Goal: Information Seeking & Learning: Learn about a topic

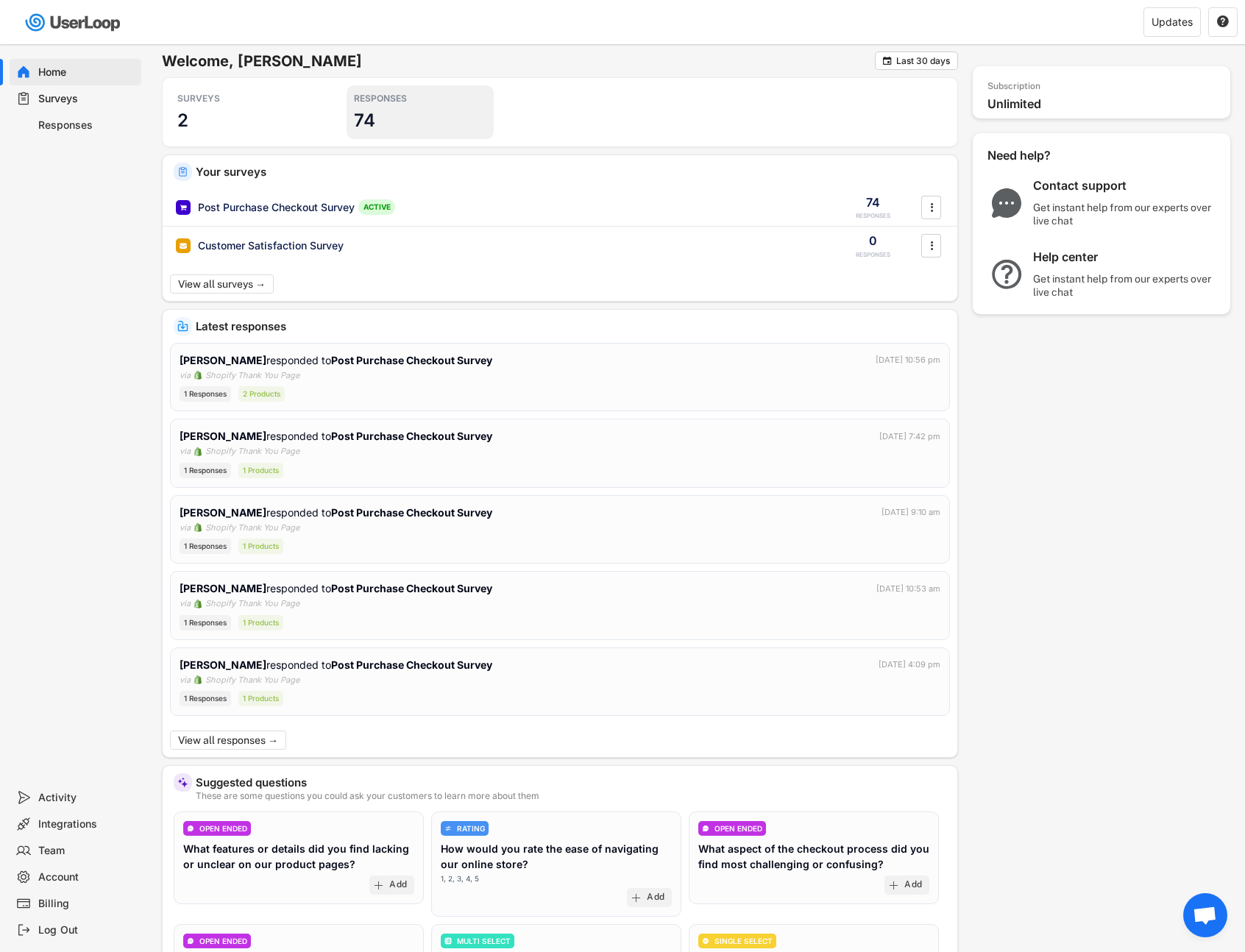
click at [415, 85] on div "RESPONSES 74" at bounding box center [420, 112] width 147 height 54
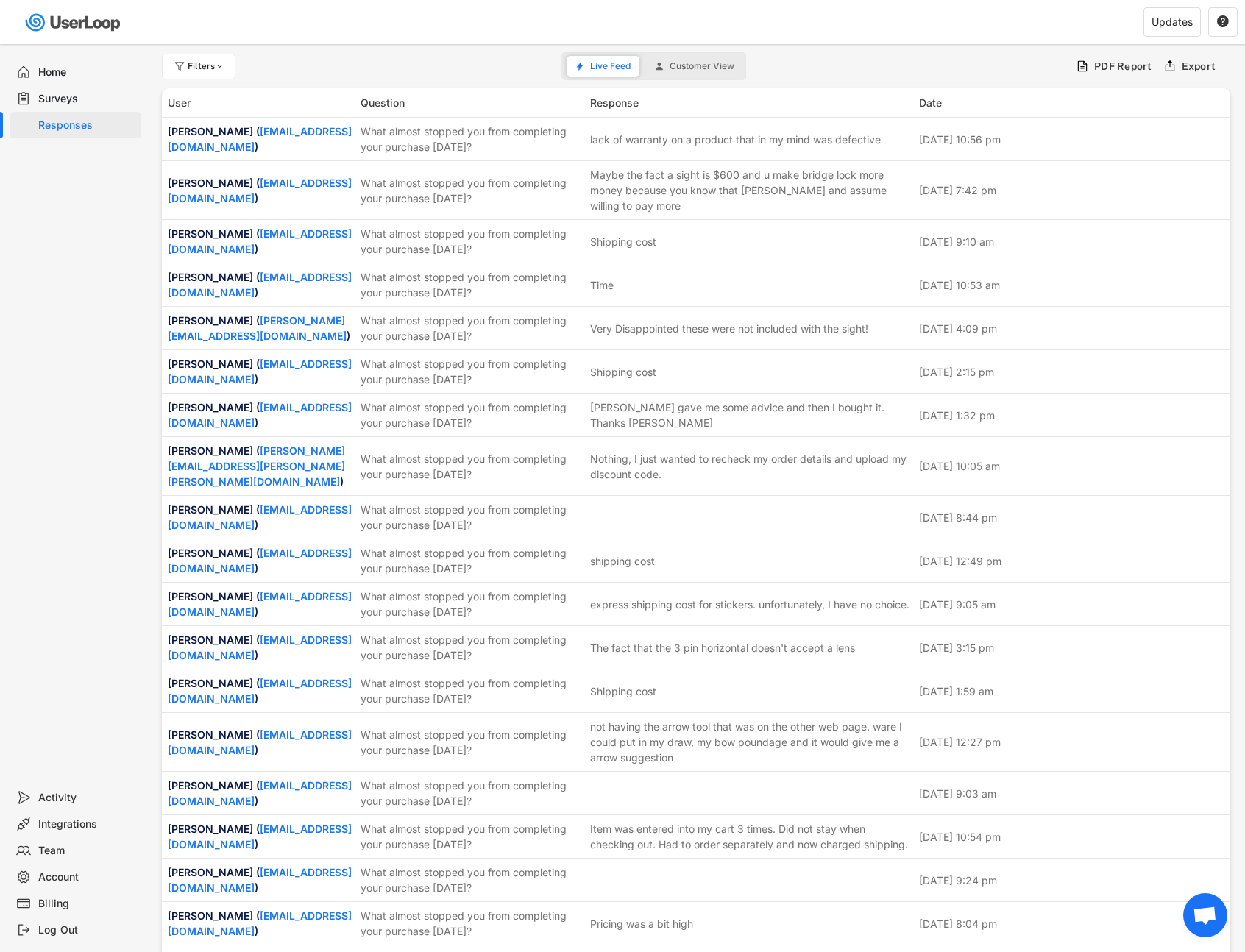
click at [420, 61] on div "Filters Live Feed Customer View PDF Report Export" at bounding box center [696, 66] width 1068 height 30
click at [342, 70] on div "Filters Live Feed Customer View PDF Report Export" at bounding box center [696, 66] width 1068 height 30
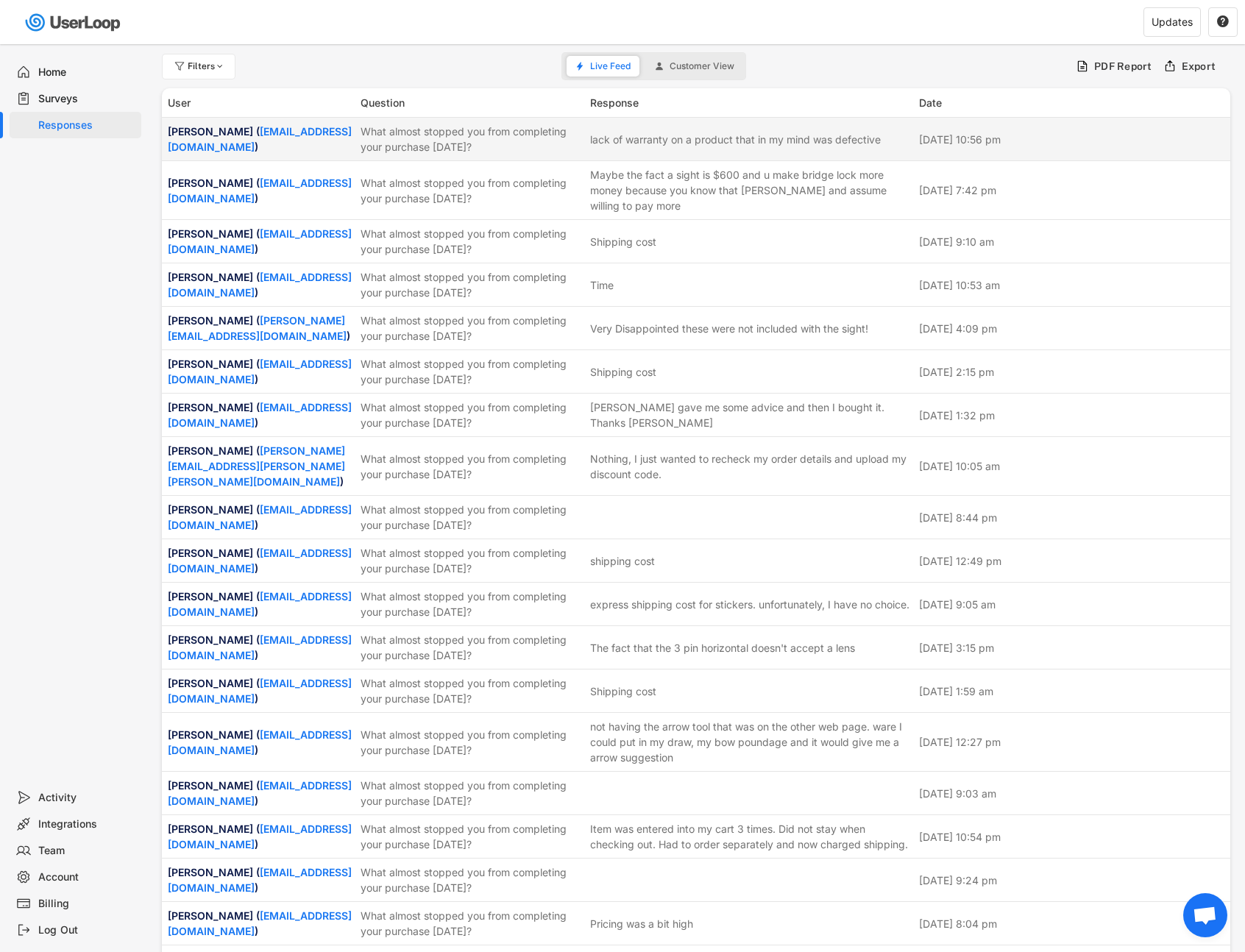
click at [306, 133] on div "[PERSON_NAME] ( [EMAIL_ADDRESS][DOMAIN_NAME] )" at bounding box center [260, 139] width 184 height 31
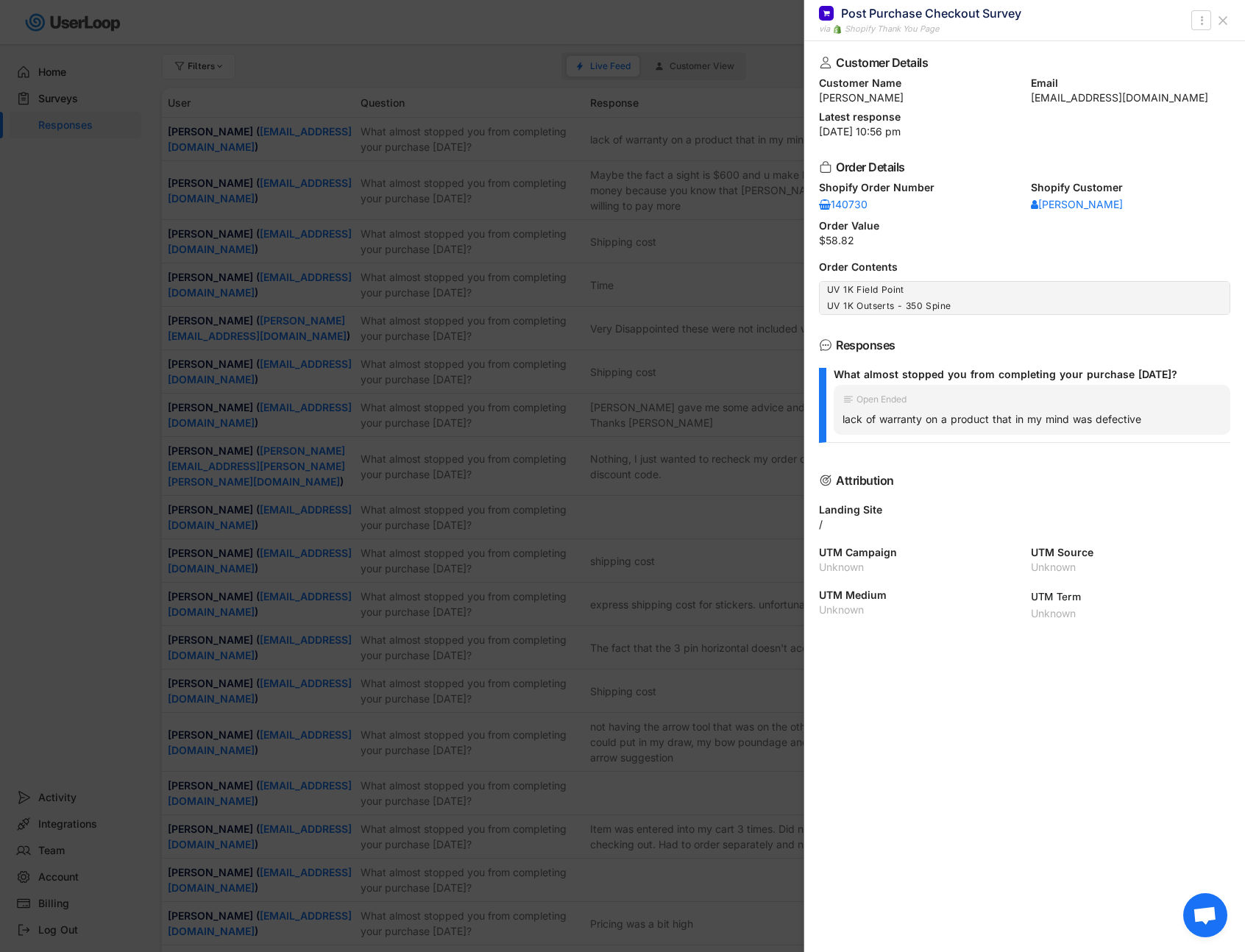
click at [1222, 21] on icon at bounding box center [1222, 20] width 14 height 14
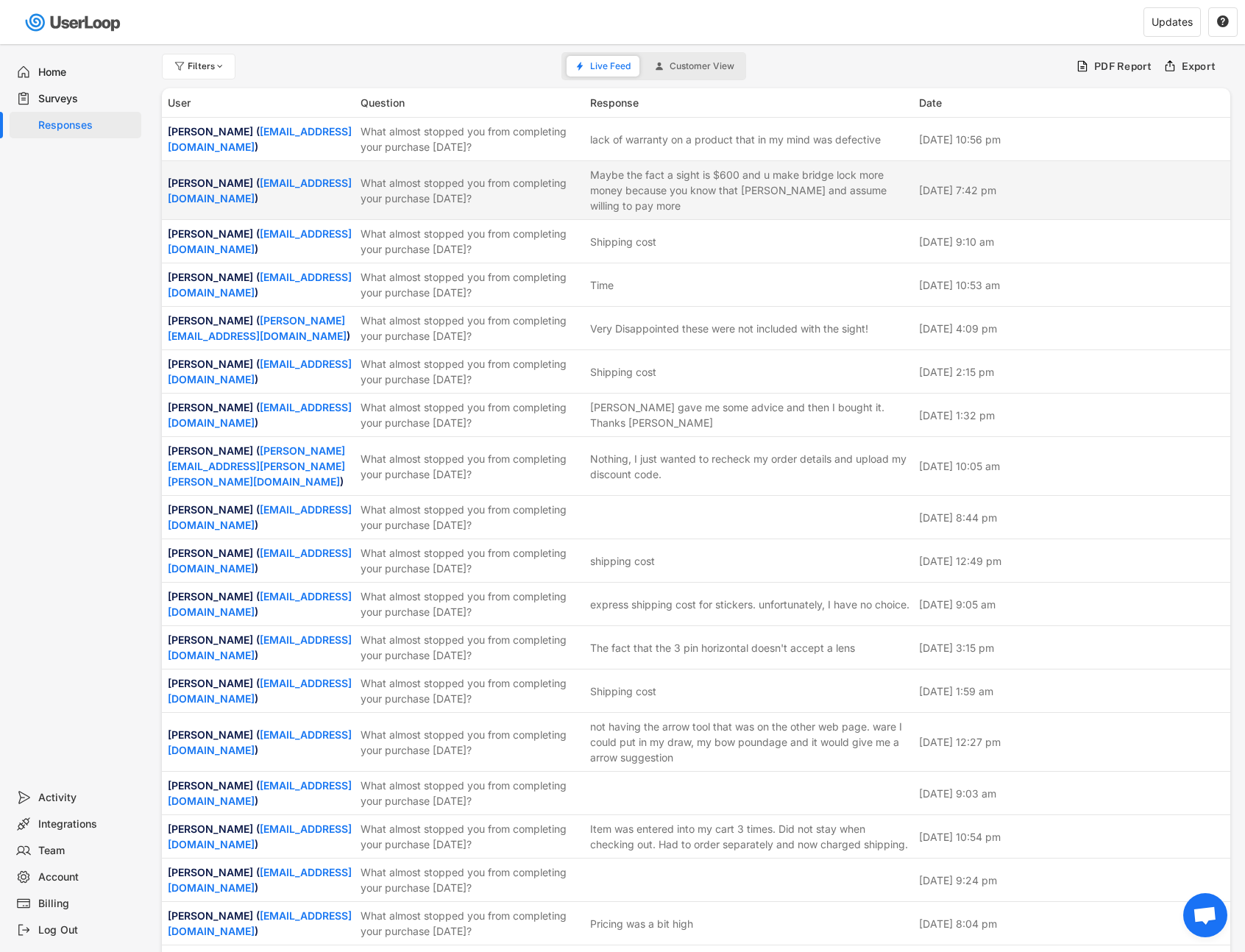
click at [310, 176] on div "[PERSON_NAME] ( [EMAIL_ADDRESS][DOMAIN_NAME] )" at bounding box center [260, 190] width 184 height 31
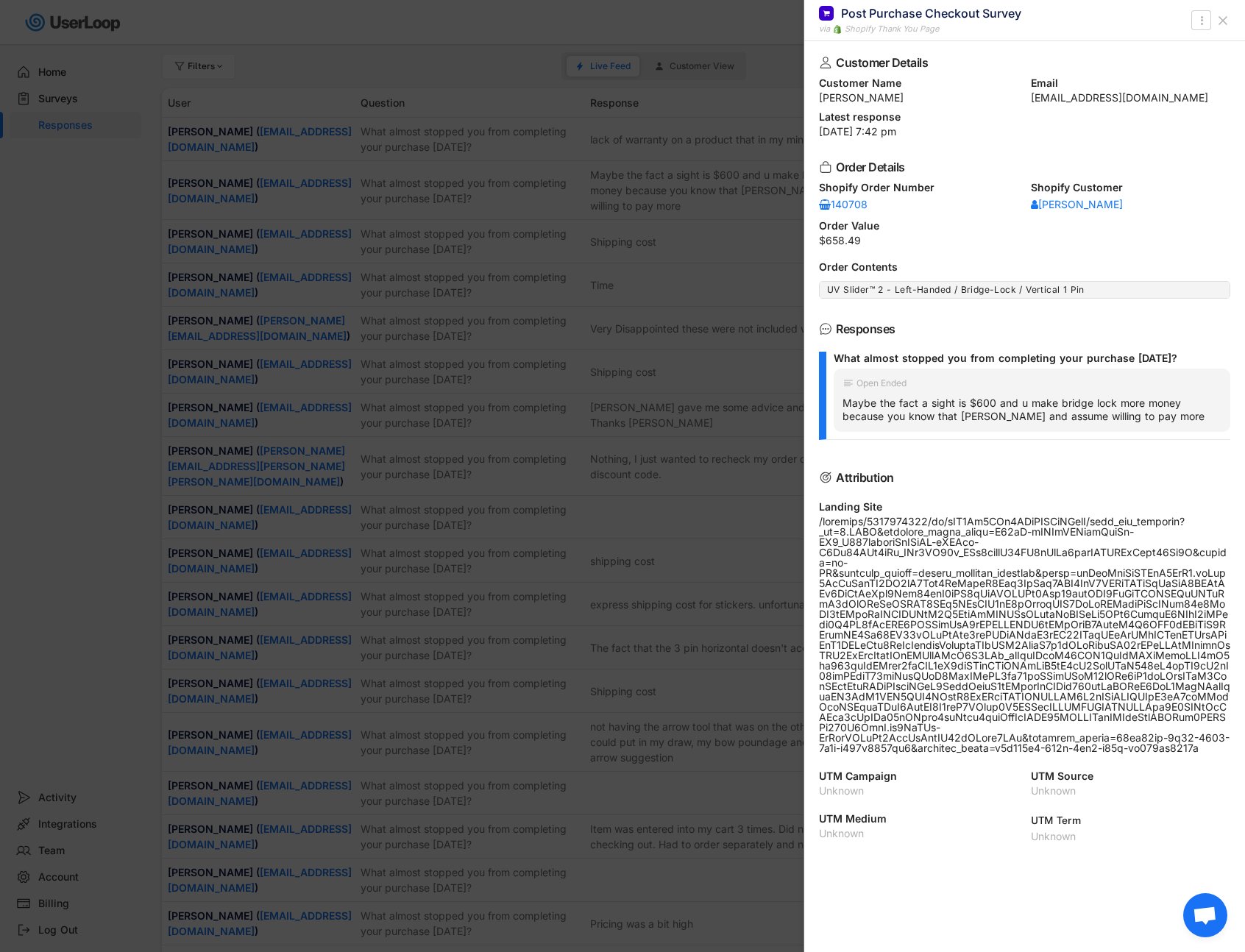
drag, startPoint x: 1214, startPoint y: 42, endPoint x: 1221, endPoint y: 40, distance: 7.3
click at [1215, 42] on div "Customer Details Customer Name [PERSON_NAME] Email [EMAIL_ADDRESS][DOMAIN_NAME]…" at bounding box center [1024, 497] width 441 height 911
click at [1240, 20] on div "Post Purchase Checkout Survey via Shopify Thank You Page " at bounding box center [1024, 21] width 441 height 41
click at [1233, 20] on button at bounding box center [1223, 21] width 24 height 24
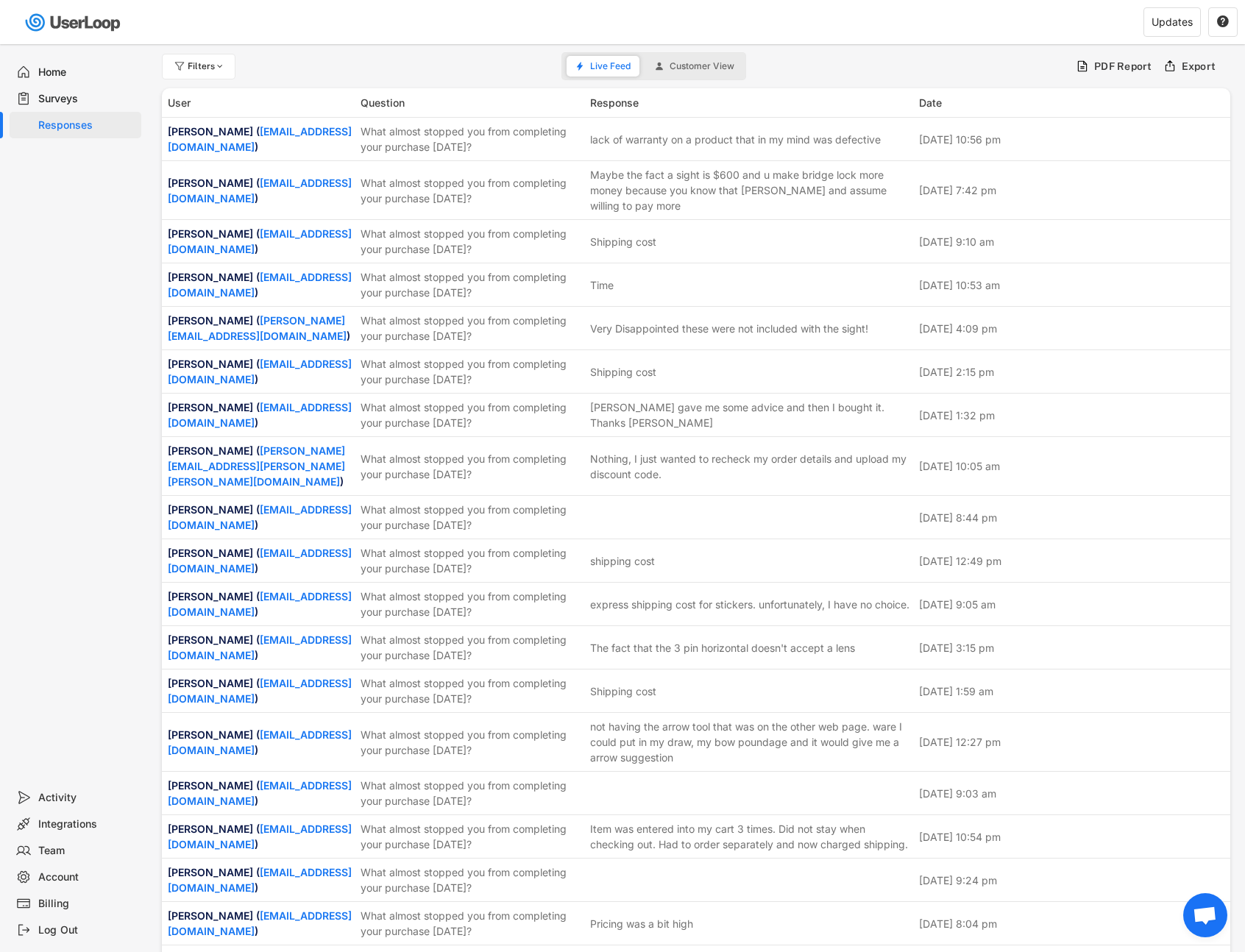
click at [337, 63] on div "Filters Live Feed Customer View PDF Report Export" at bounding box center [696, 66] width 1068 height 30
